Goal: Browse casually: Explore the website without a specific task or goal

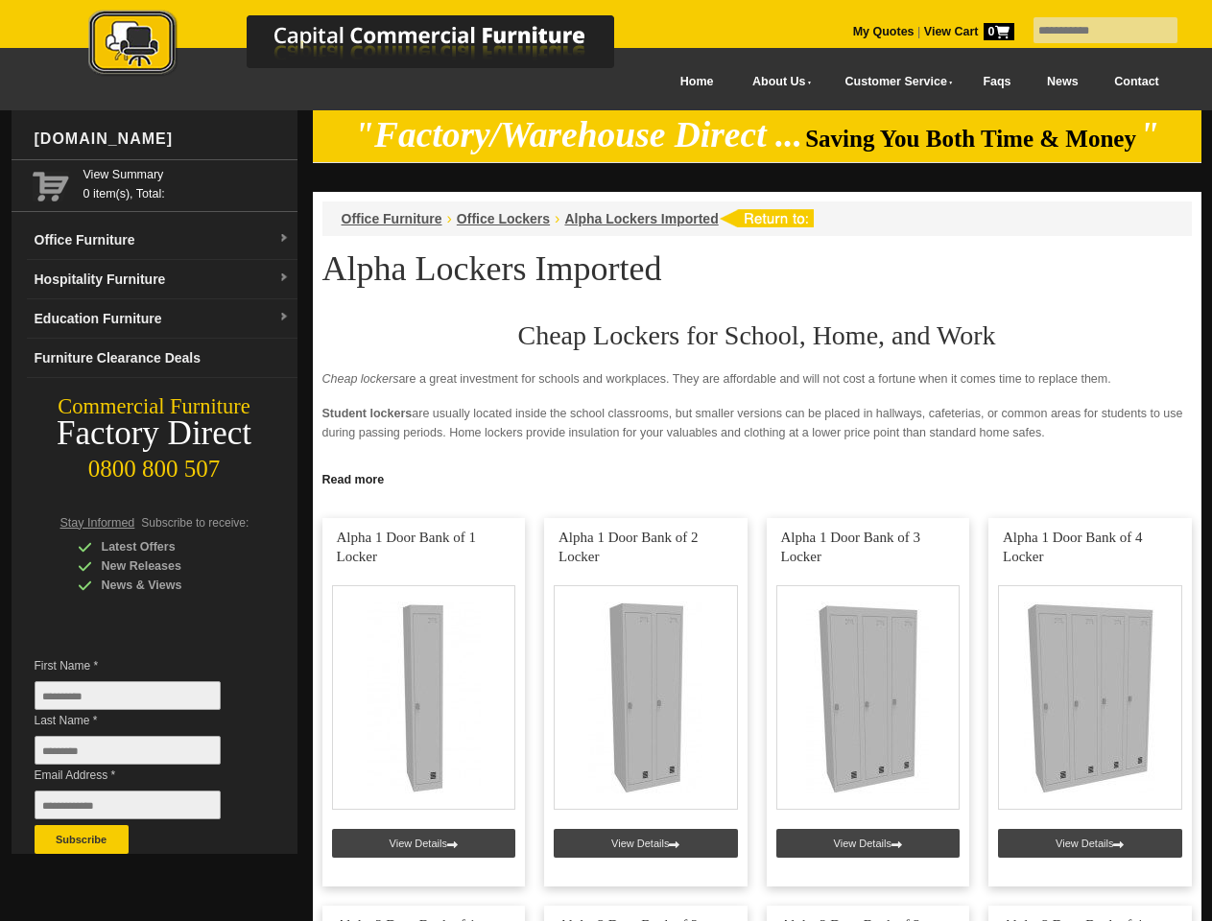
click at [1093, 31] on input "text" at bounding box center [1105, 30] width 144 height 26
click at [142, 755] on input "Last Name *" at bounding box center [128, 750] width 186 height 29
click at [82, 840] on button "Subscribe" at bounding box center [82, 839] width 94 height 29
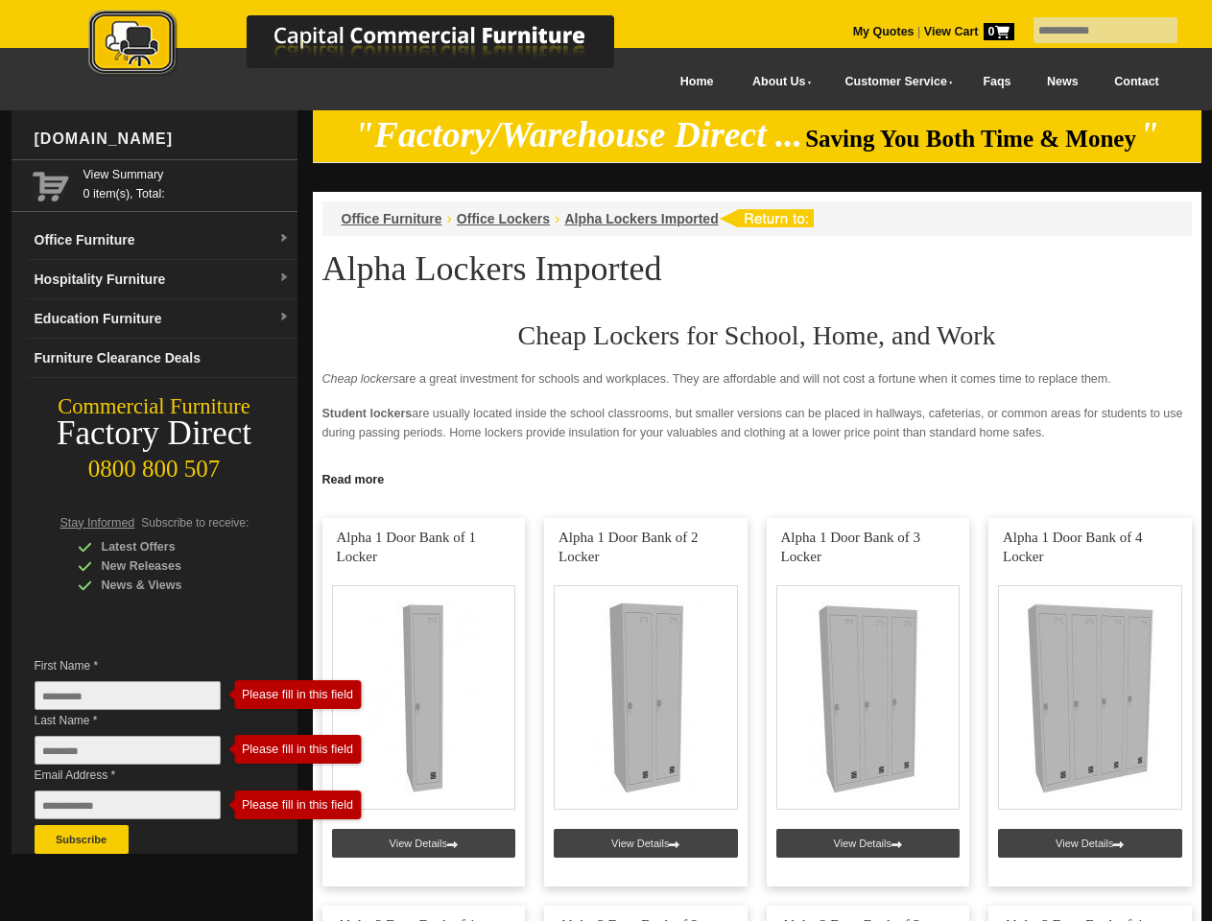
click at [757, 478] on link "Read more" at bounding box center [757, 477] width 889 height 24
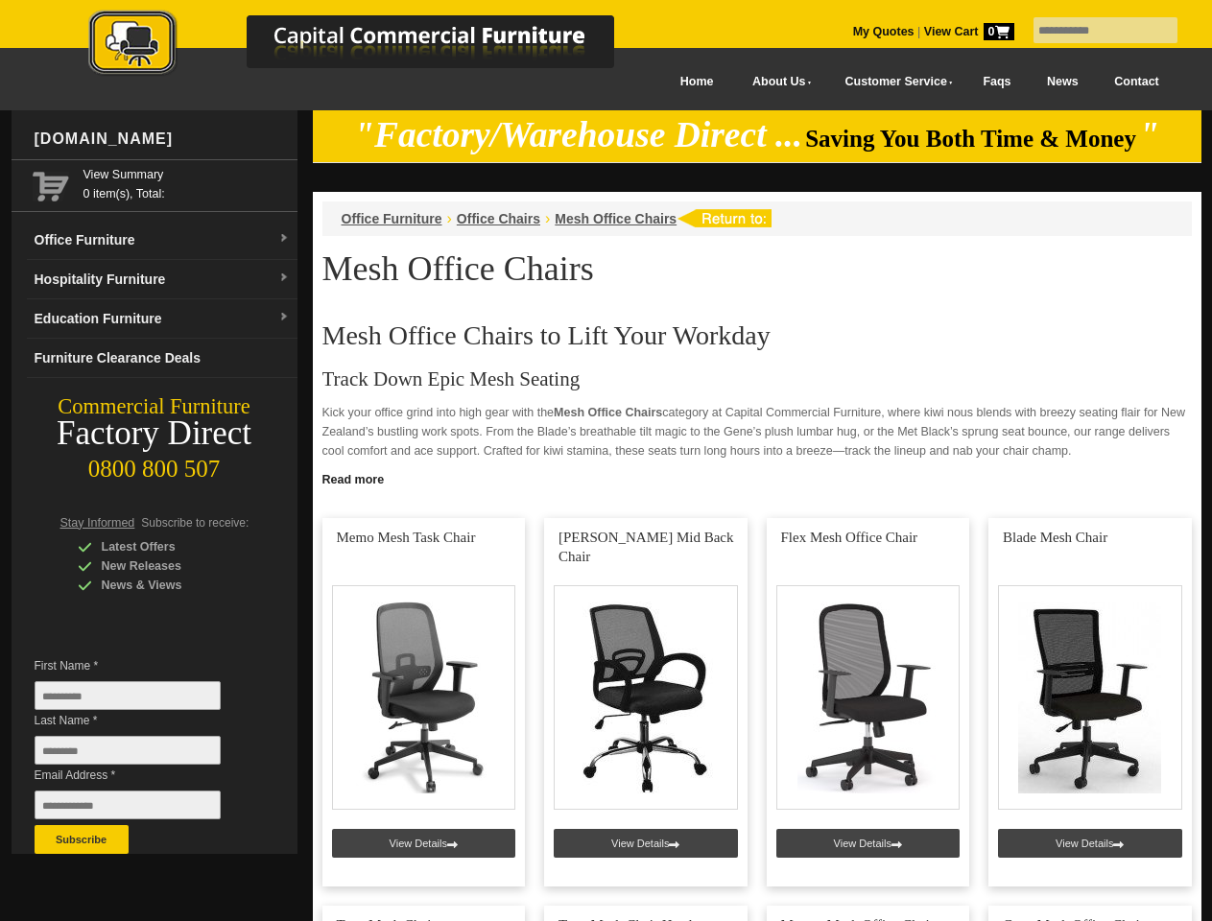
click at [1093, 31] on input "text" at bounding box center [1105, 30] width 144 height 26
click at [142, 755] on input "Last Name *" at bounding box center [128, 750] width 186 height 29
click at [82, 840] on button "Subscribe" at bounding box center [82, 839] width 94 height 29
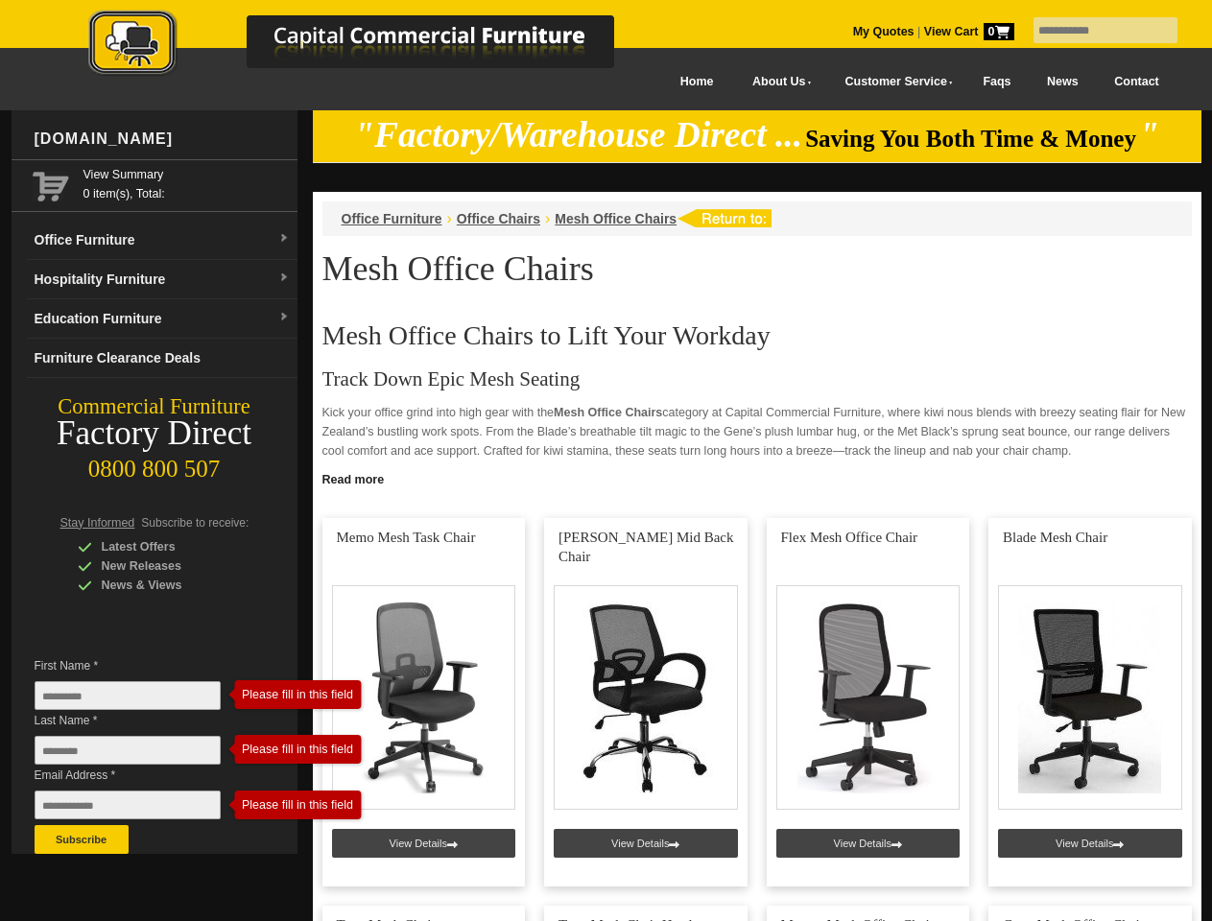
click at [757, 478] on link "Read more" at bounding box center [757, 477] width 889 height 24
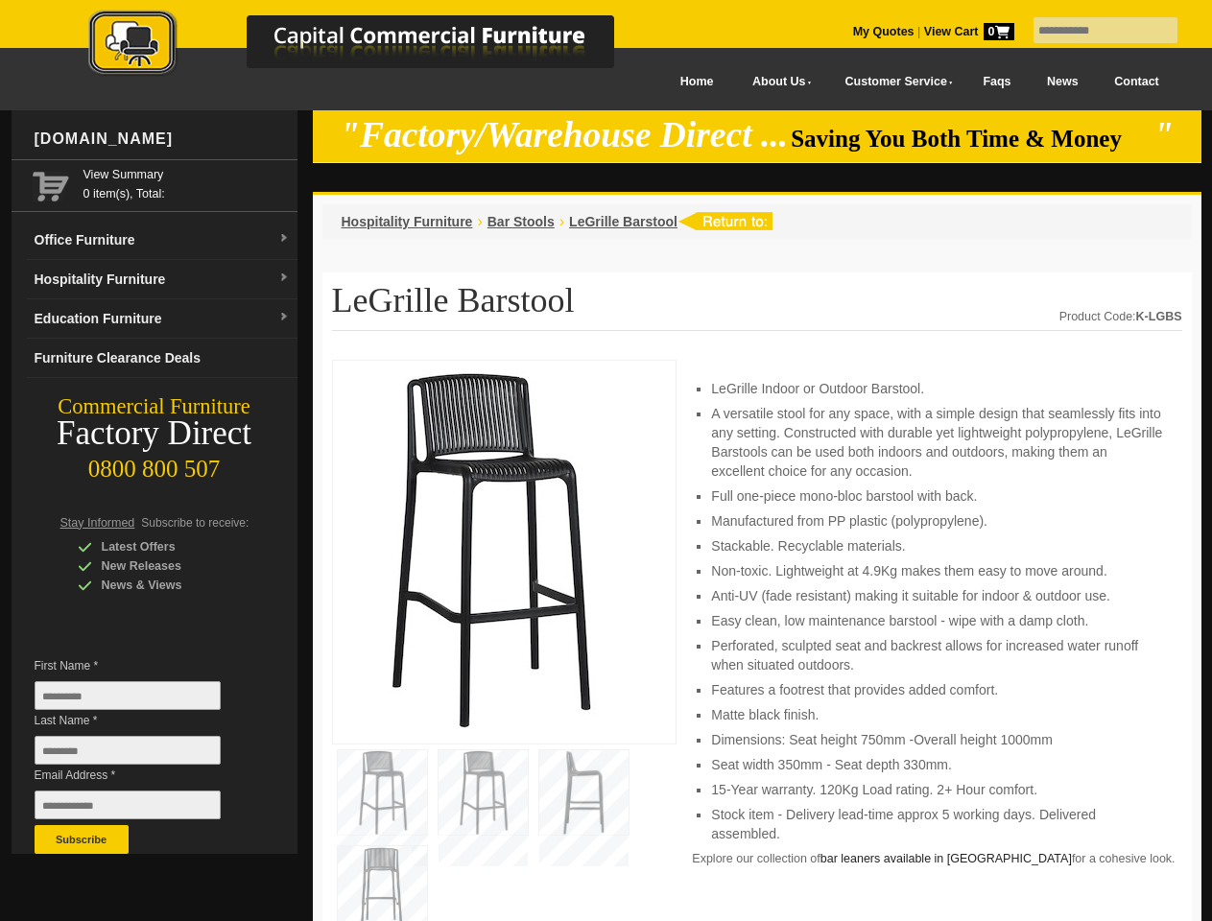
click at [1093, 31] on input "text" at bounding box center [1105, 30] width 144 height 26
click at [142, 755] on input "Last Name *" at bounding box center [128, 750] width 186 height 29
click at [82, 840] on button "Subscribe" at bounding box center [82, 839] width 94 height 29
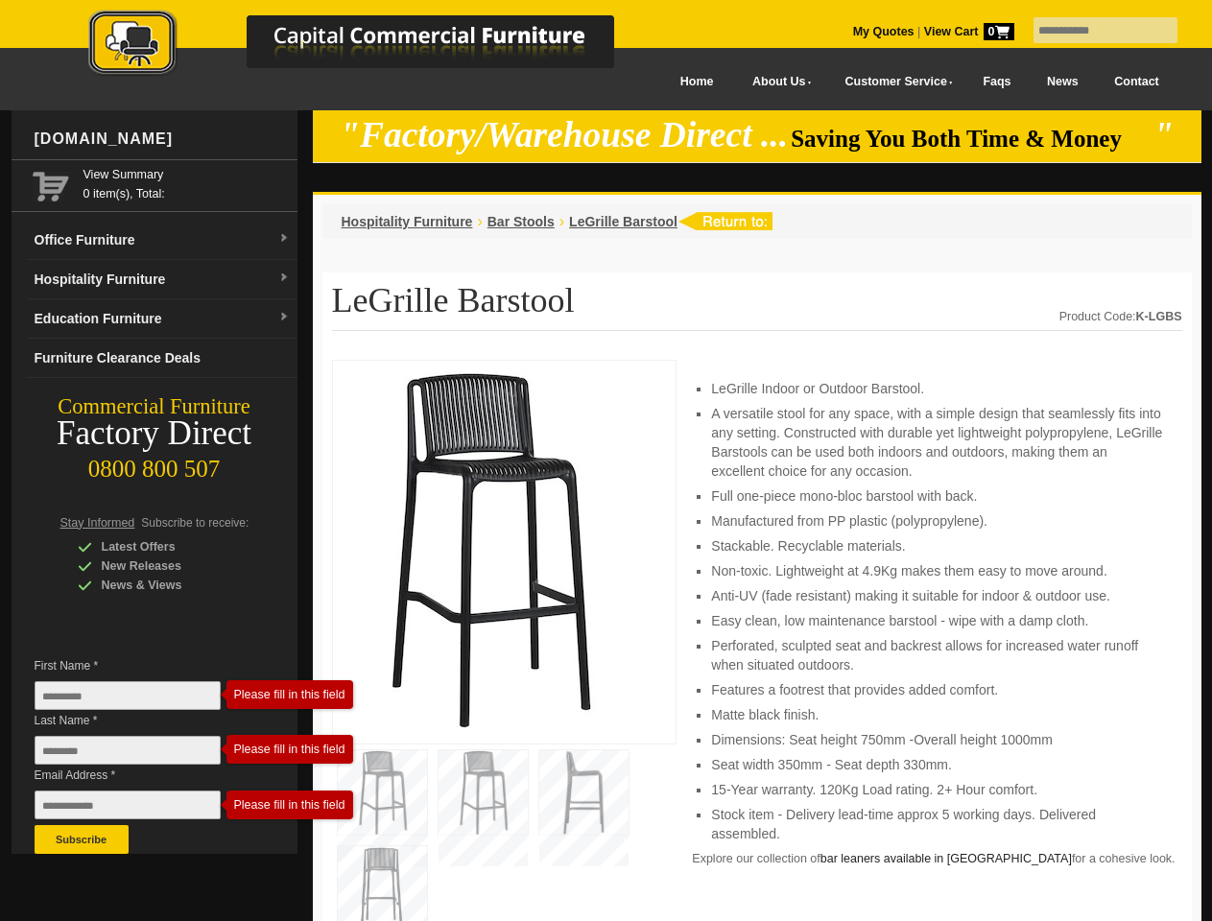
click at [757, 641] on li "Perforated, sculpted seat and backrest allows for increased water runoff when s…" at bounding box center [936, 655] width 451 height 38
